Goal: Task Accomplishment & Management: Use online tool/utility

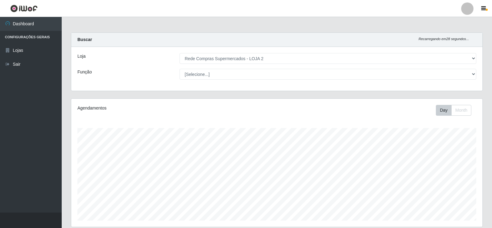
select select "161"
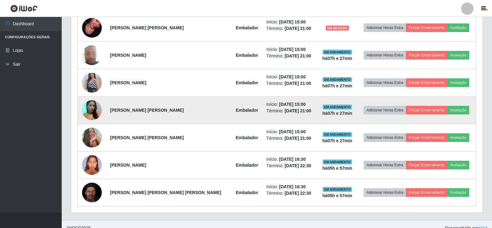
scroll to position [257, 0]
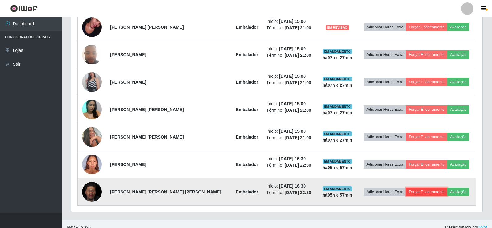
click at [425, 191] on button "Forçar Encerramento" at bounding box center [426, 192] width 41 height 9
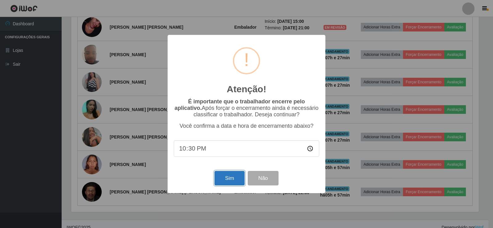
click at [234, 178] on button "Sim" at bounding box center [230, 178] width 30 height 14
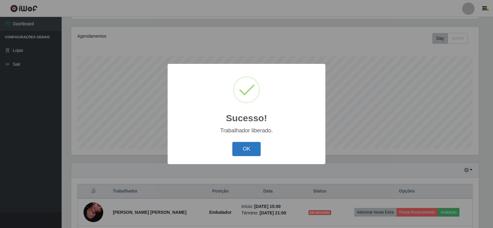
click at [255, 150] on button "OK" at bounding box center [247, 149] width 29 height 14
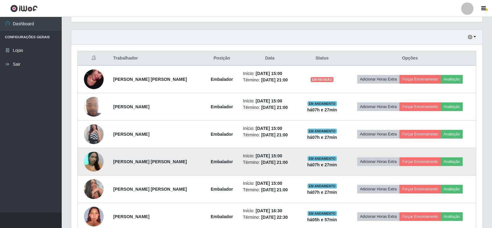
scroll to position [237, 0]
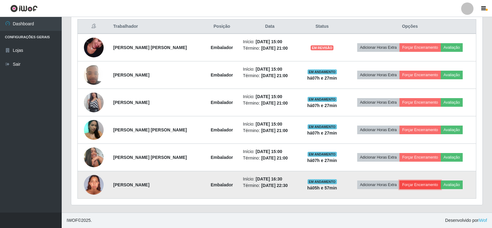
click at [426, 183] on button "Forçar Encerramento" at bounding box center [419, 184] width 41 height 9
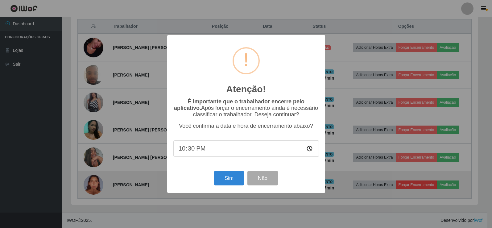
scroll to position [128, 408]
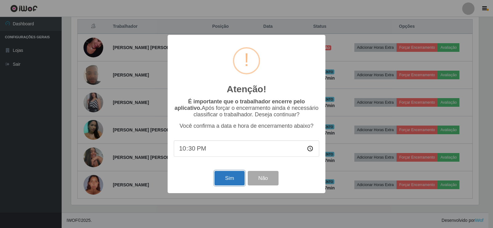
click at [224, 178] on button "Sim" at bounding box center [230, 178] width 30 height 14
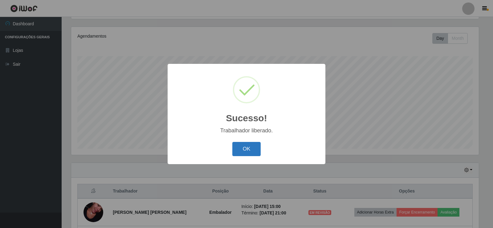
click at [244, 150] on button "OK" at bounding box center [247, 149] width 29 height 14
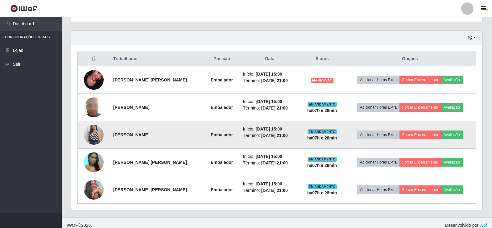
scroll to position [209, 0]
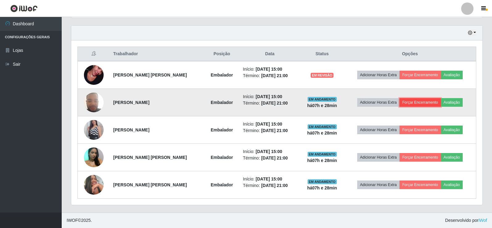
click at [420, 102] on button "Forçar Encerramento" at bounding box center [419, 102] width 41 height 9
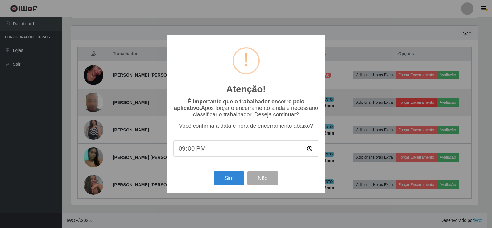
scroll to position [128, 408]
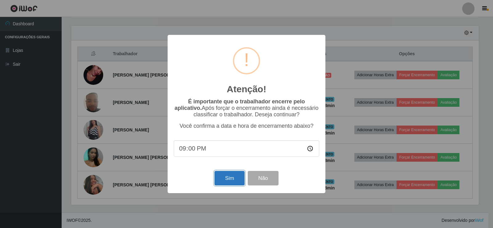
click at [228, 178] on button "Sim" at bounding box center [230, 178] width 30 height 14
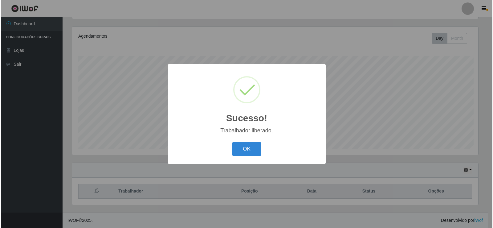
scroll to position [0, 0]
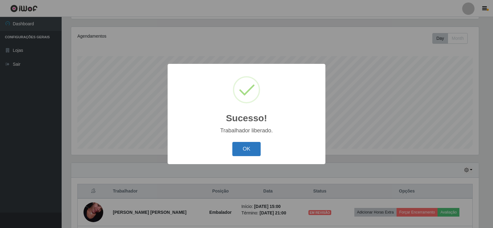
click at [250, 151] on button "OK" at bounding box center [247, 149] width 29 height 14
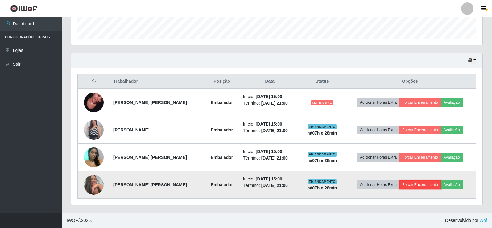
click at [423, 184] on button "Forçar Encerramento" at bounding box center [419, 184] width 41 height 9
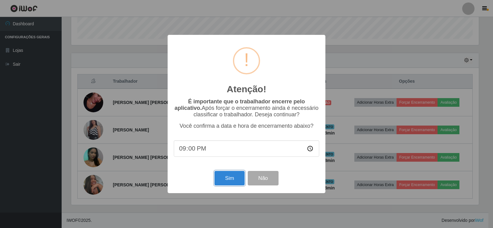
drag, startPoint x: 223, startPoint y: 181, endPoint x: 233, endPoint y: 180, distance: 9.9
click at [224, 181] on button "Sim" at bounding box center [230, 178] width 30 height 14
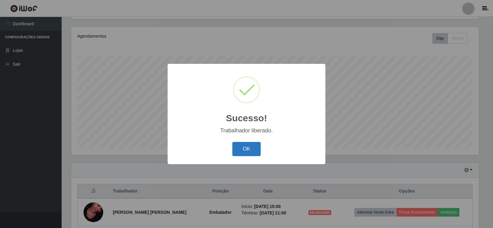
click at [246, 147] on button "OK" at bounding box center [247, 149] width 29 height 14
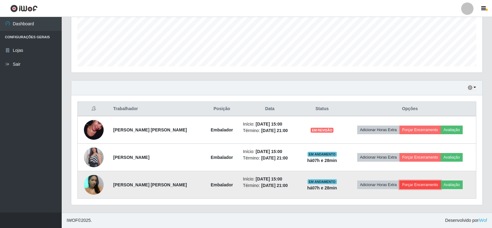
click at [420, 185] on button "Forçar Encerramento" at bounding box center [419, 184] width 41 height 9
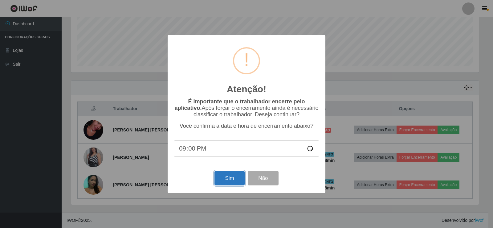
click at [237, 182] on button "Sim" at bounding box center [230, 178] width 30 height 14
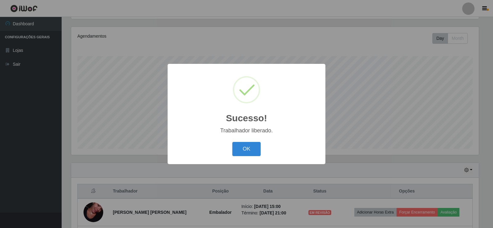
click at [232, 151] on div "OK Cancel" at bounding box center [247, 149] width 146 height 18
click at [249, 147] on button "OK" at bounding box center [247, 149] width 29 height 14
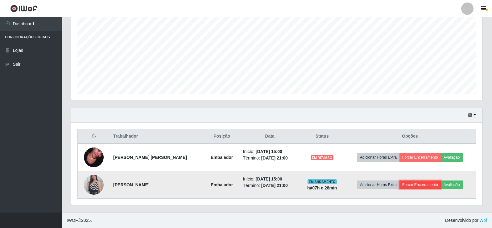
click at [425, 185] on button "Forçar Encerramento" at bounding box center [419, 184] width 41 height 9
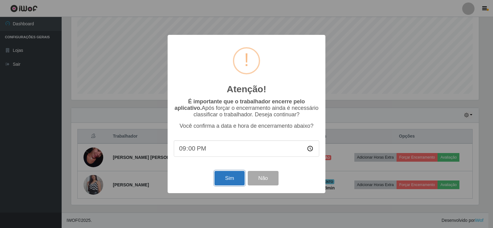
click at [220, 180] on button "Sim" at bounding box center [230, 178] width 30 height 14
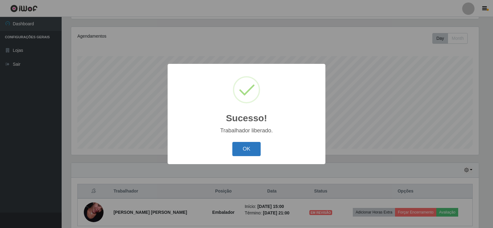
click at [247, 148] on button "OK" at bounding box center [247, 149] width 29 height 14
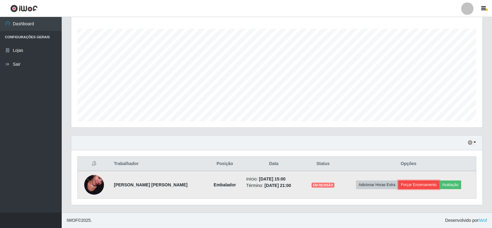
click at [413, 187] on button "Forçar Encerramento" at bounding box center [418, 184] width 41 height 9
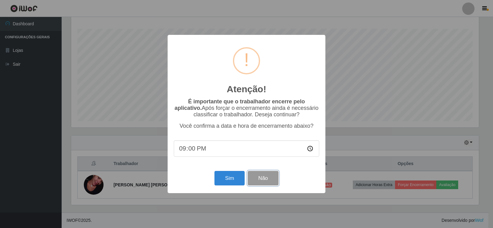
click at [276, 181] on button "Não" at bounding box center [263, 178] width 31 height 14
